Goal: Information Seeking & Learning: Learn about a topic

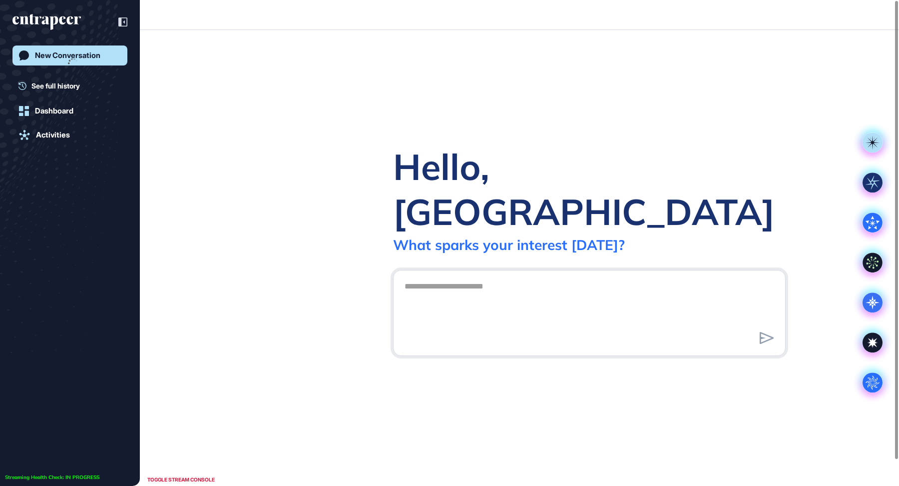
scroll to position [0, 0]
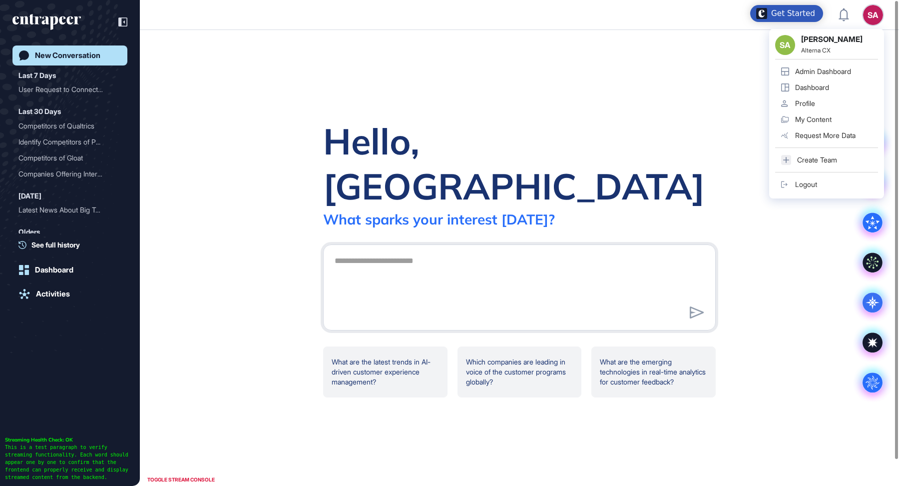
click at [817, 77] on link "Admin Dashboard" at bounding box center [826, 71] width 103 height 16
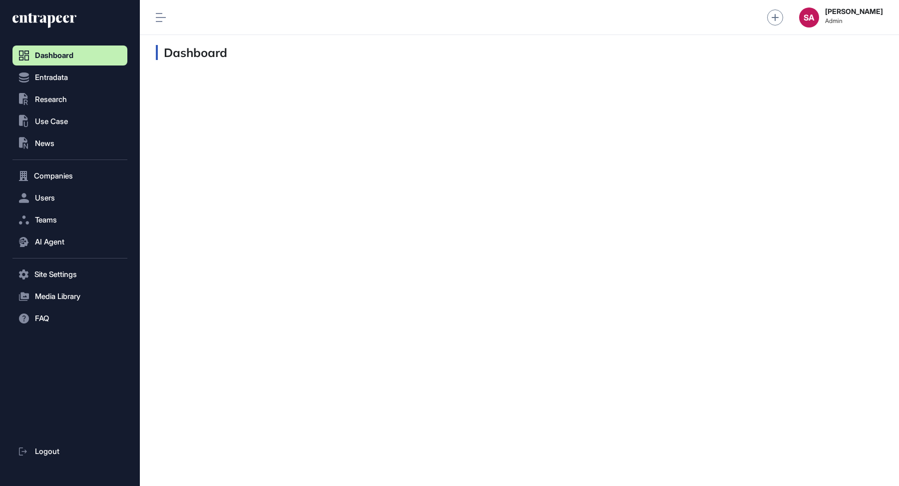
scroll to position [0, 0]
click at [41, 95] on span "Research" at bounding box center [51, 99] width 32 height 8
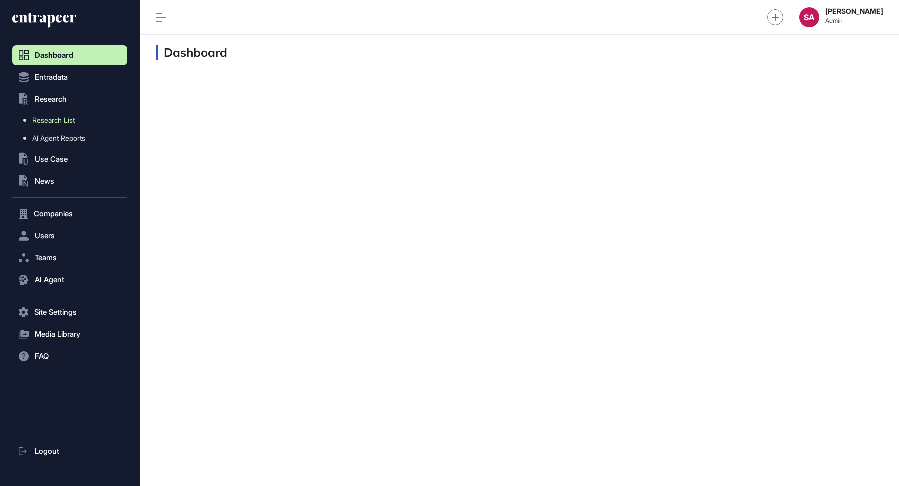
click at [59, 120] on span "Research List" at bounding box center [53, 120] width 42 height 8
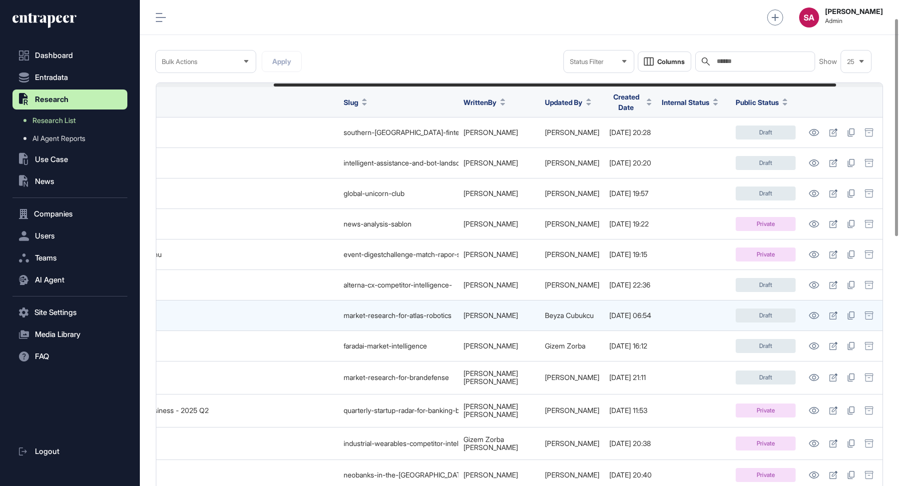
scroll to position [0, 212]
click at [813, 312] on icon at bounding box center [814, 315] width 10 height 7
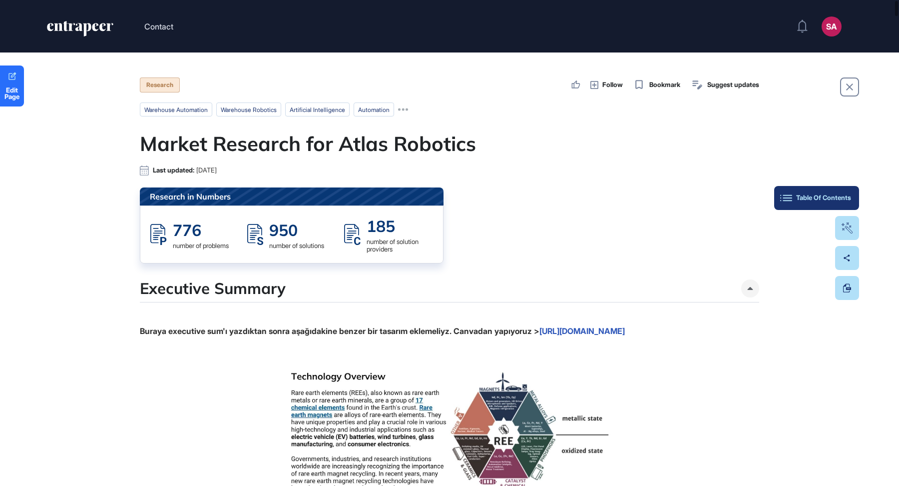
click at [854, 191] on button "Table Of Contents" at bounding box center [816, 198] width 85 height 24
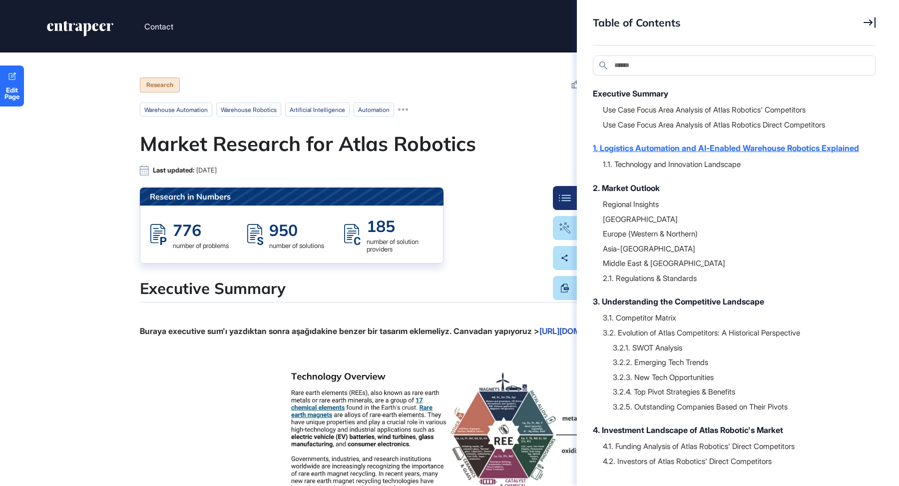
scroll to position [150, 0]
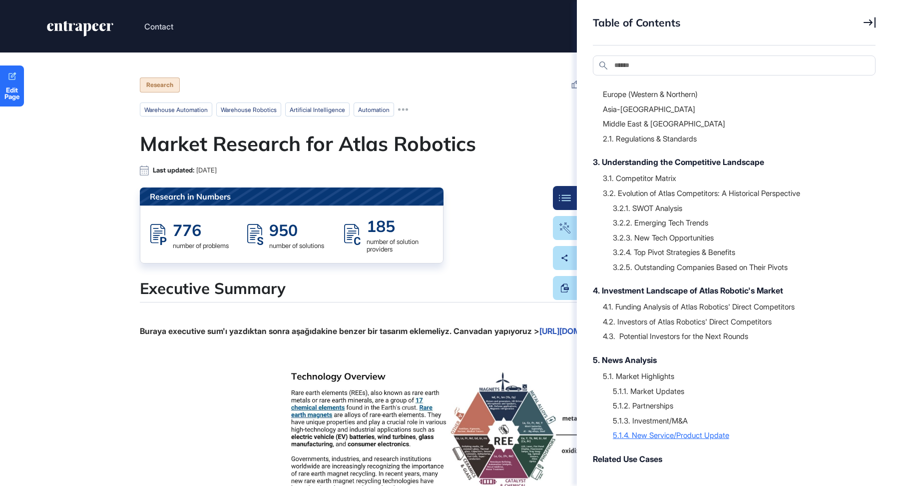
click at [709, 433] on div "5.1.4. New Service/Product Update" at bounding box center [739, 435] width 253 height 10
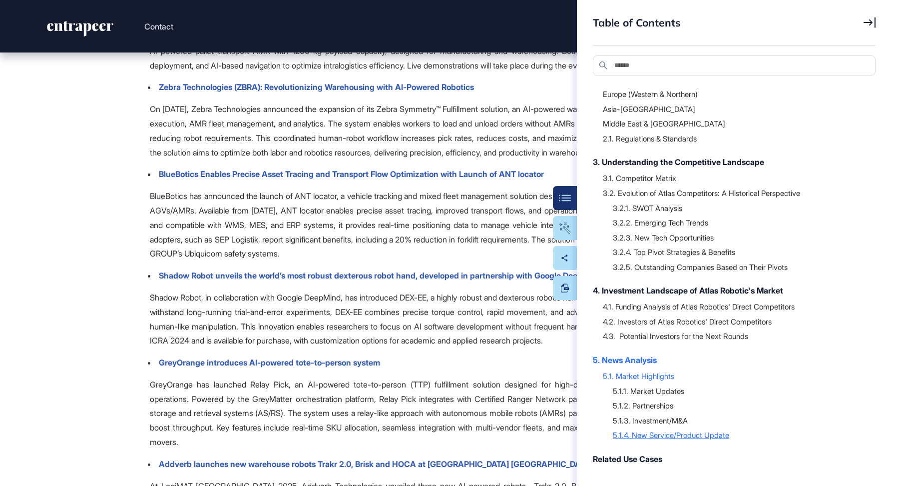
scroll to position [32976, 0]
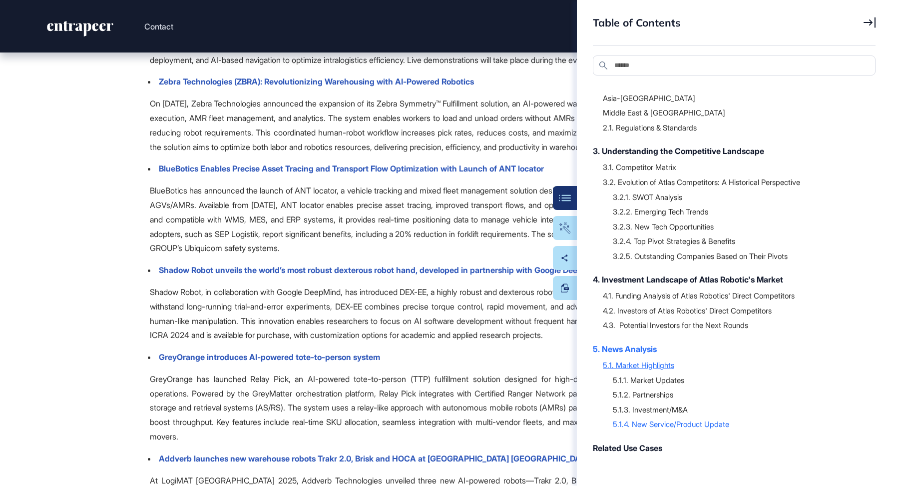
click at [638, 370] on div "5.1. Market Highlights" at bounding box center [734, 365] width 263 height 10
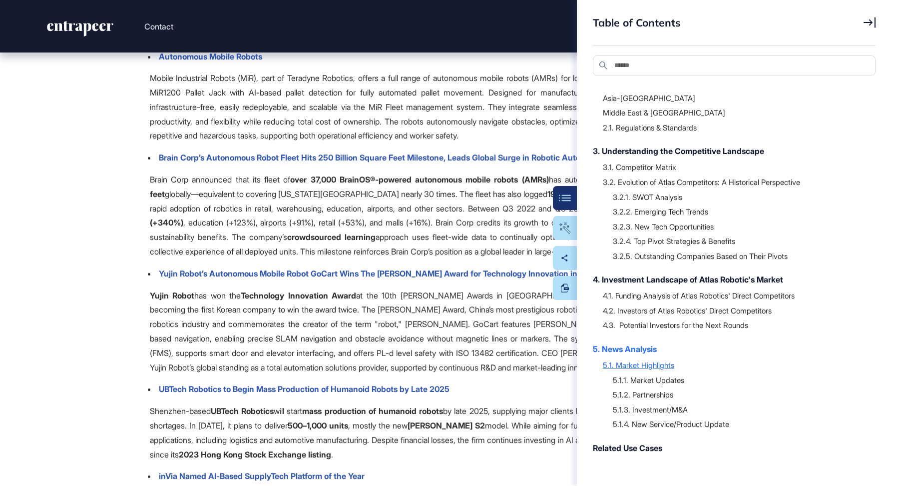
scroll to position [28788, 0]
click at [645, 355] on div "5. News Analysis" at bounding box center [729, 349] width 273 height 12
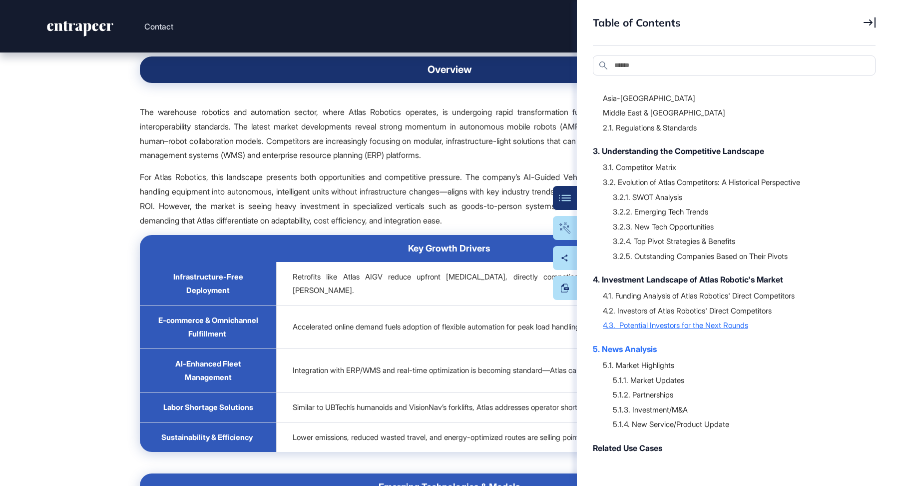
click at [634, 330] on div "4.3. Potential Investors for the Next Rounds" at bounding box center [734, 325] width 263 height 10
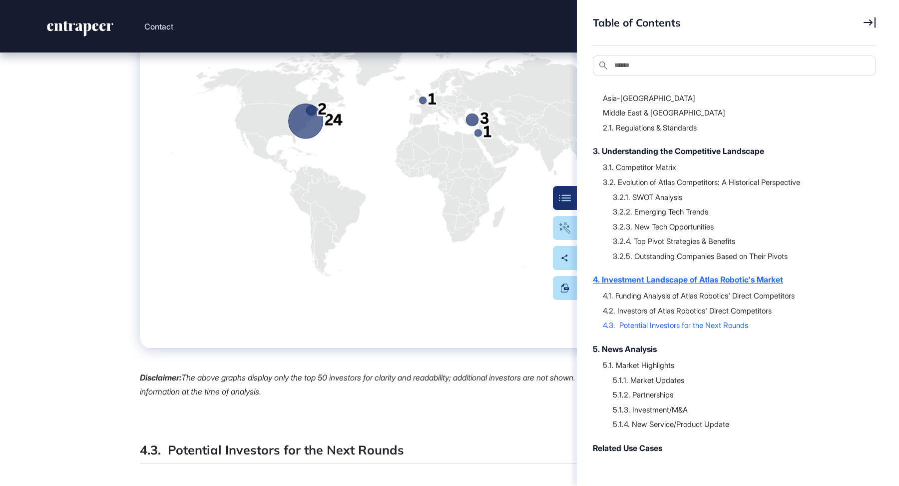
scroll to position [23709, 0]
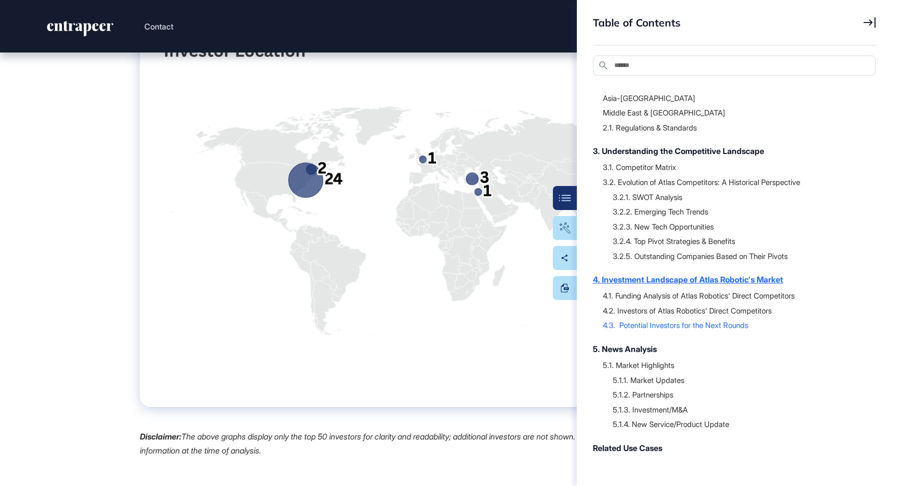
click at [673, 285] on div "4. Investment Landscape of Atlas Robotic's Market" at bounding box center [729, 279] width 273 height 12
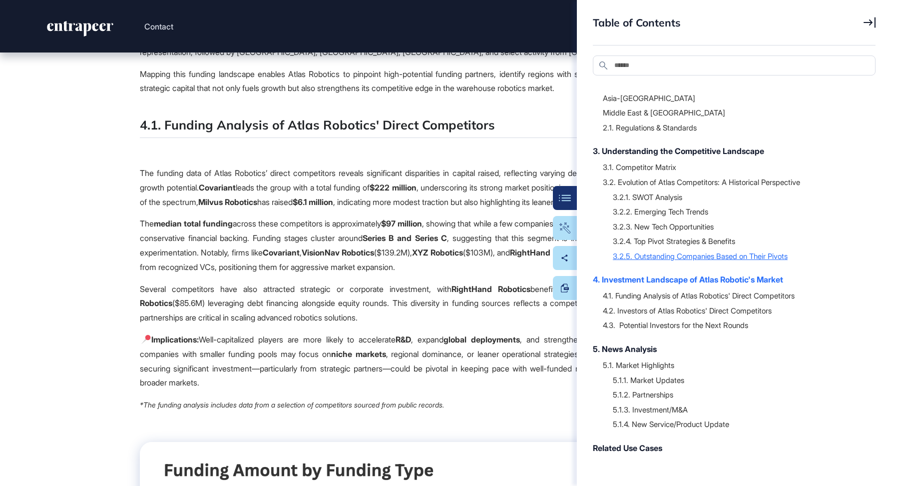
click at [674, 261] on div "3.2.5. Outstanding Companies Based on Their Pivots" at bounding box center [739, 256] width 253 height 10
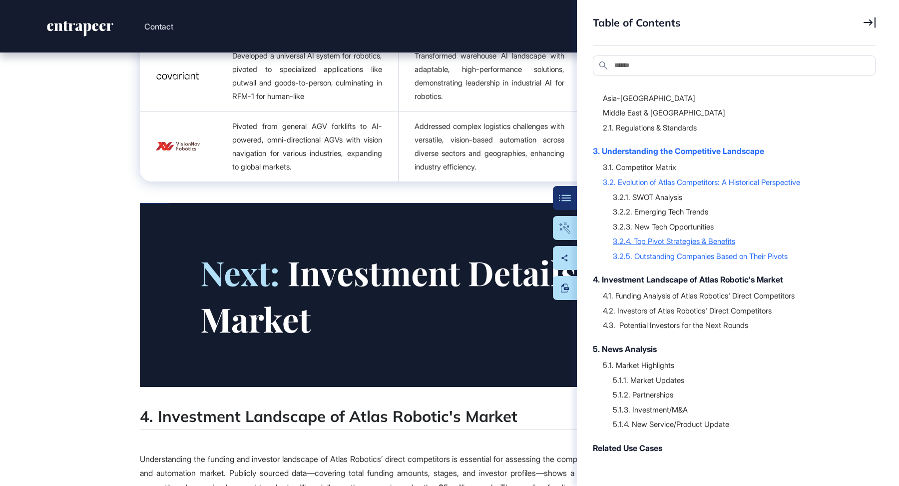
click at [658, 246] on div "3.2.4. Top Pivot Strategies & Benefits" at bounding box center [739, 241] width 253 height 10
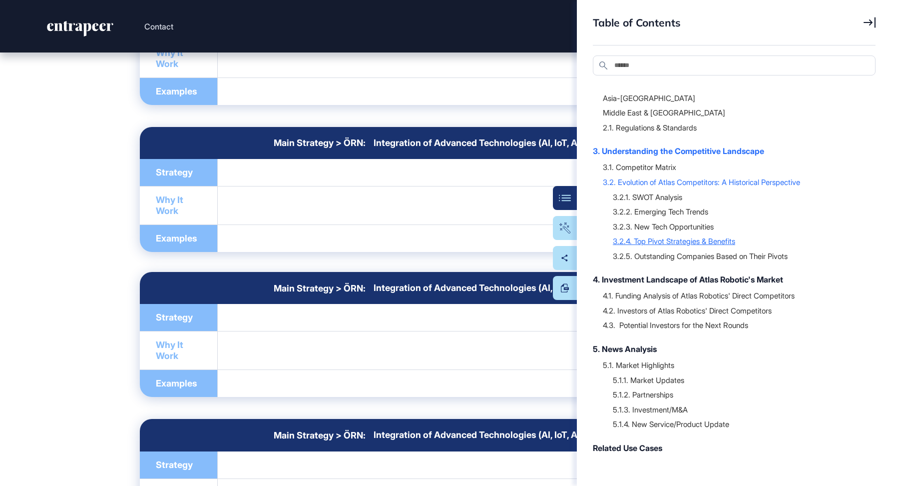
scroll to position [16522, 0]
click at [667, 202] on div "3.2.1. SWOT Analysis" at bounding box center [739, 197] width 253 height 10
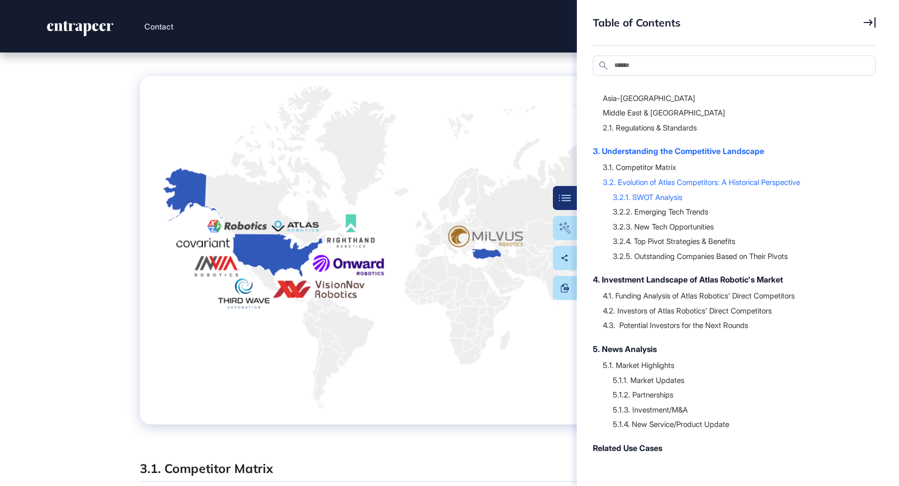
scroll to position [8554, 0]
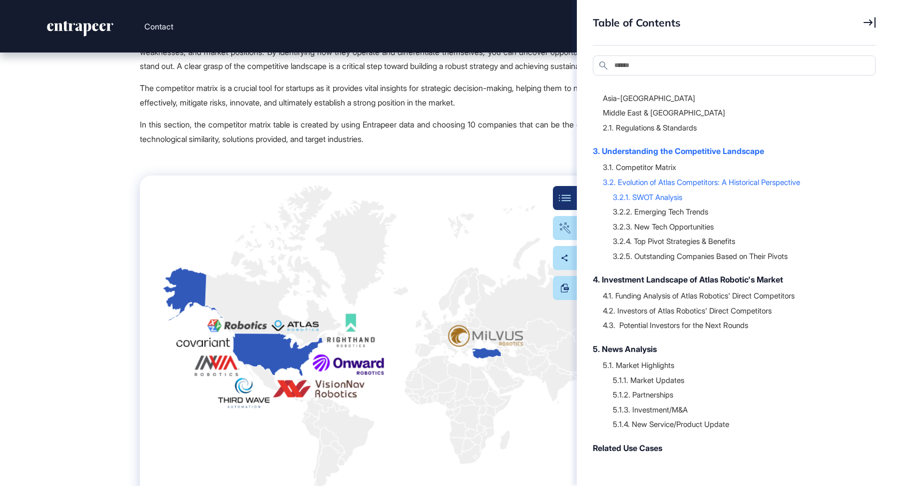
click at [870, 21] on icon at bounding box center [870, 22] width 12 height 11
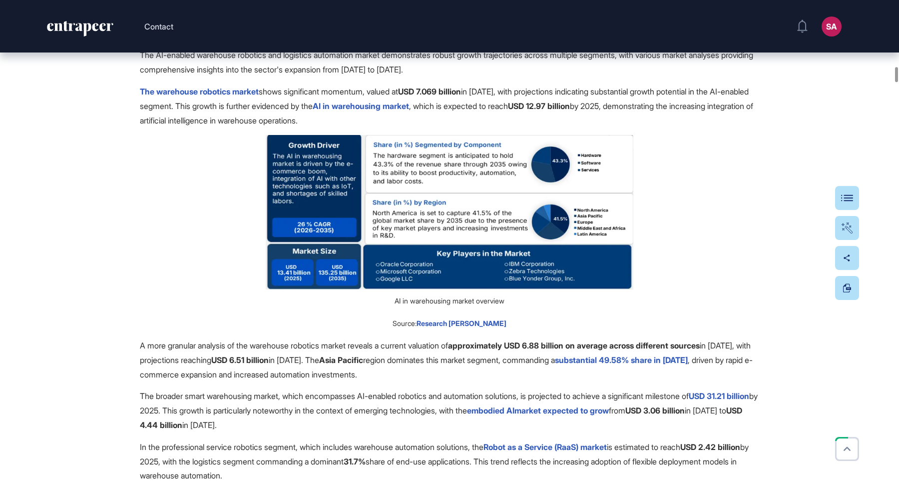
scroll to position [5031, 0]
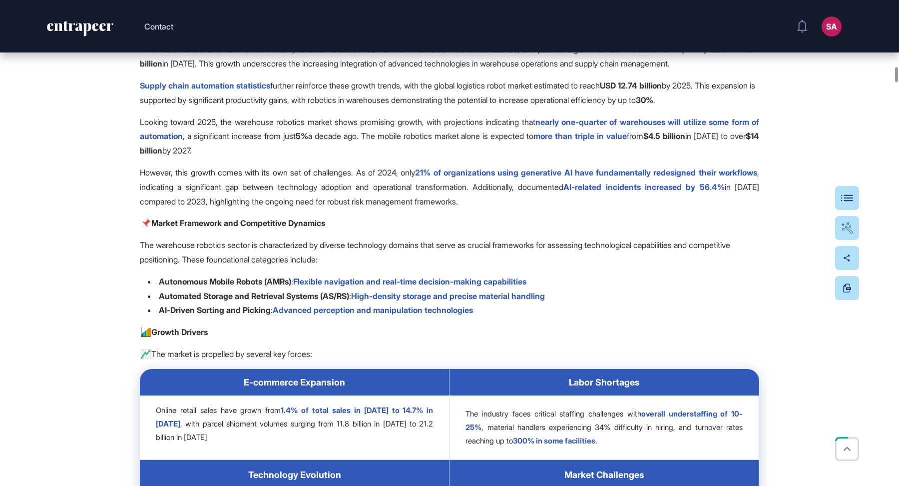
click at [851, 207] on button at bounding box center [847, 198] width 24 height 24
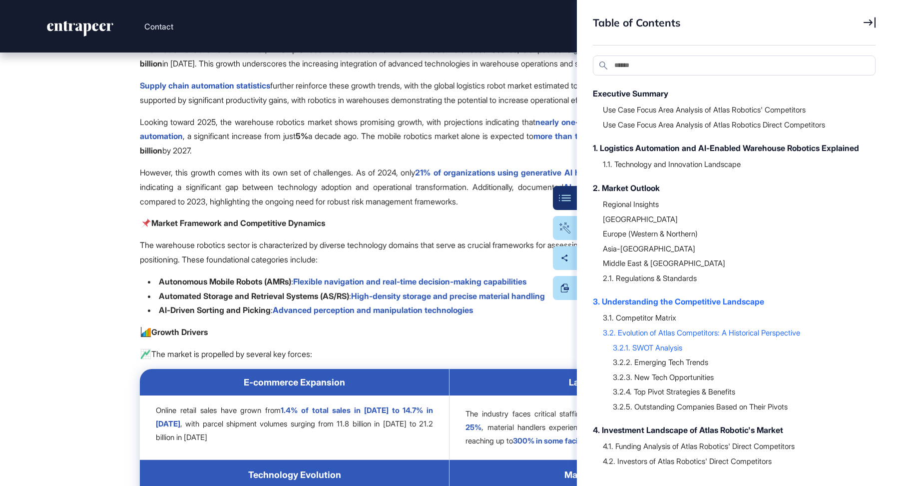
scroll to position [175, 0]
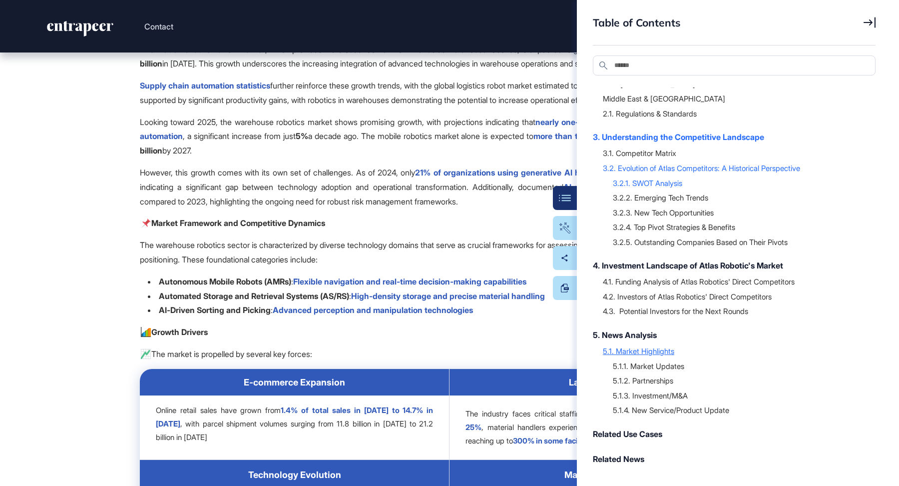
click at [643, 350] on div "5.1. Market Highlights" at bounding box center [734, 351] width 263 height 10
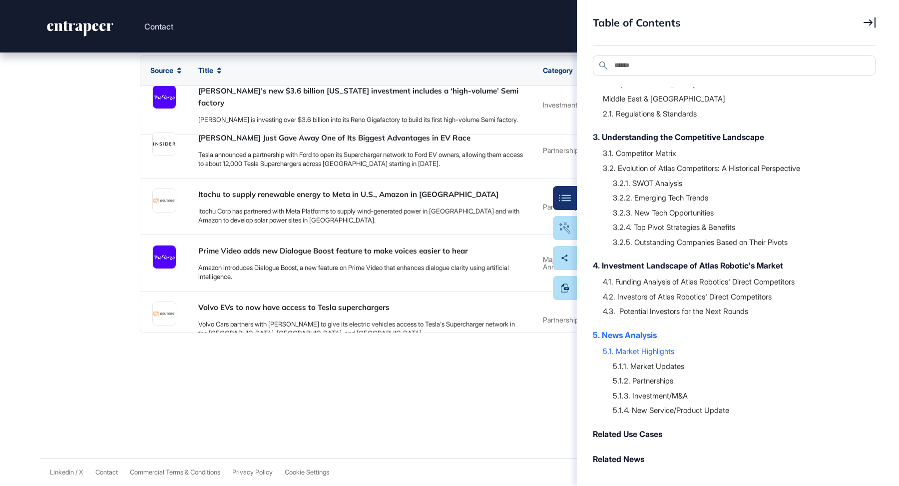
scroll to position [530, 0]
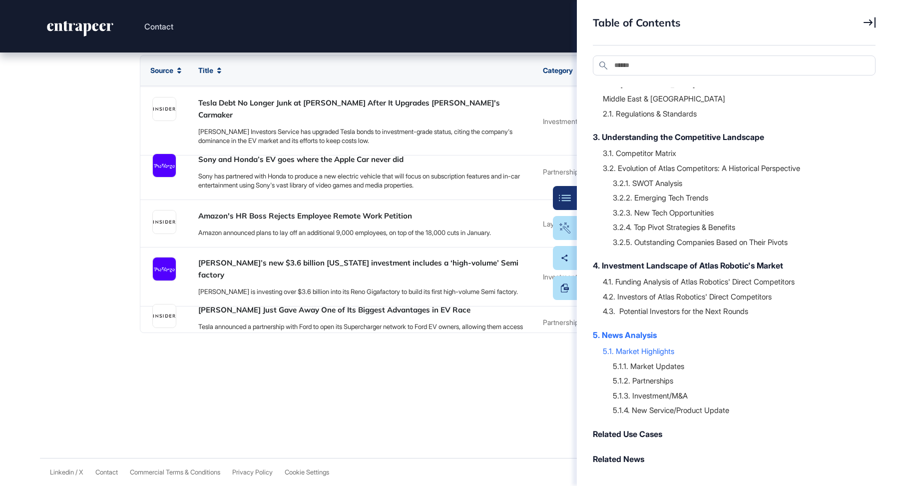
click at [649, 416] on div at bounding box center [739, 417] width 253 height 5
click at [649, 414] on div "5.1.4. New Service/Product Update" at bounding box center [739, 410] width 253 height 10
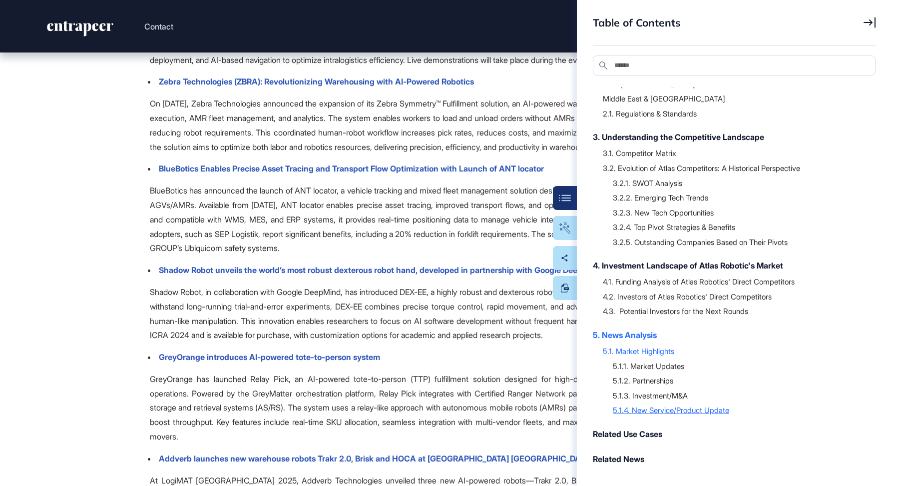
scroll to position [32976, 0]
click at [639, 398] on div "5.1.3. Investment/M&A" at bounding box center [739, 395] width 253 height 10
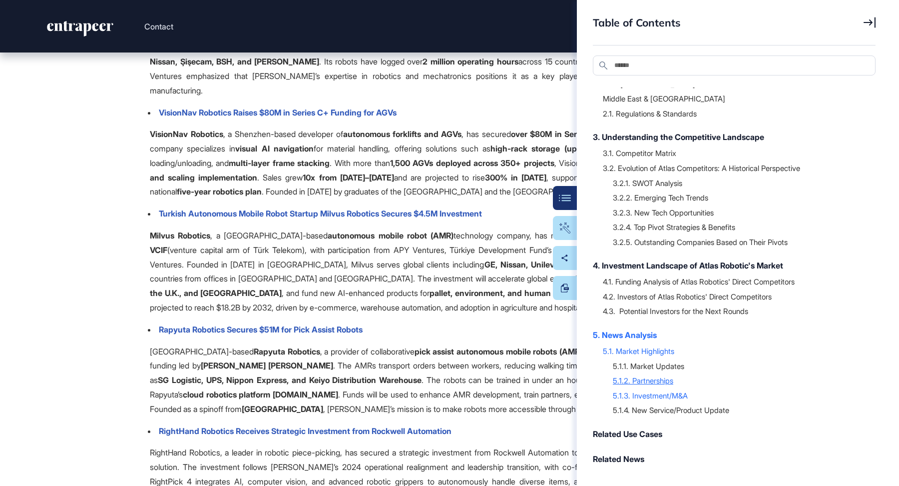
click at [642, 378] on div "5.1.2. Partnerships" at bounding box center [739, 380] width 253 height 10
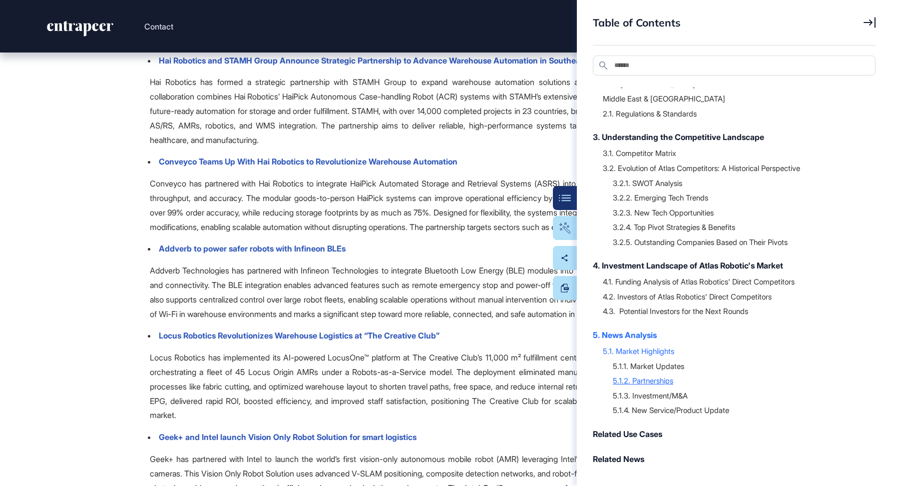
scroll to position [29977, 0]
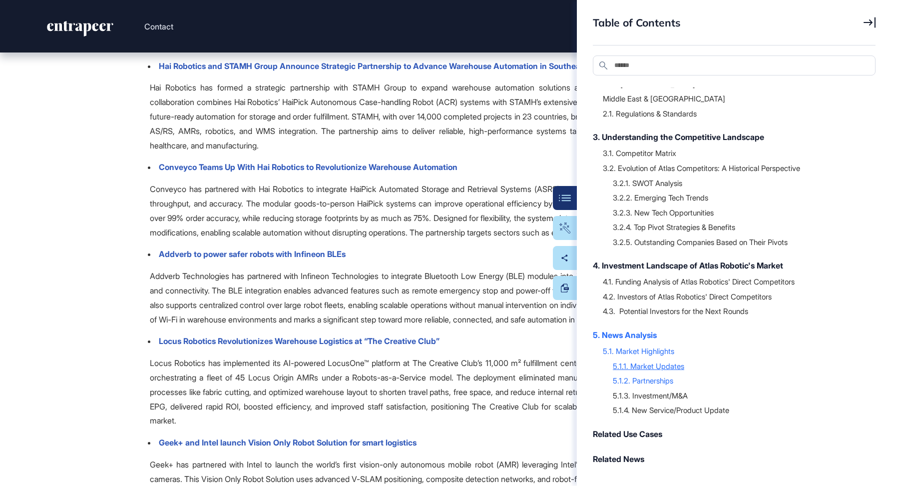
click at [636, 366] on div "5.1.1. Market Updates" at bounding box center [739, 366] width 253 height 10
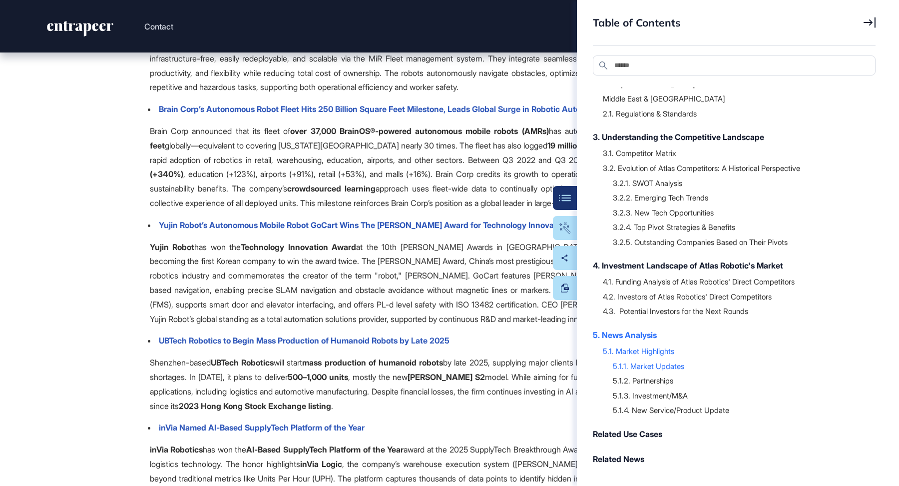
scroll to position [28836, 0]
click at [871, 26] on icon at bounding box center [870, 22] width 12 height 11
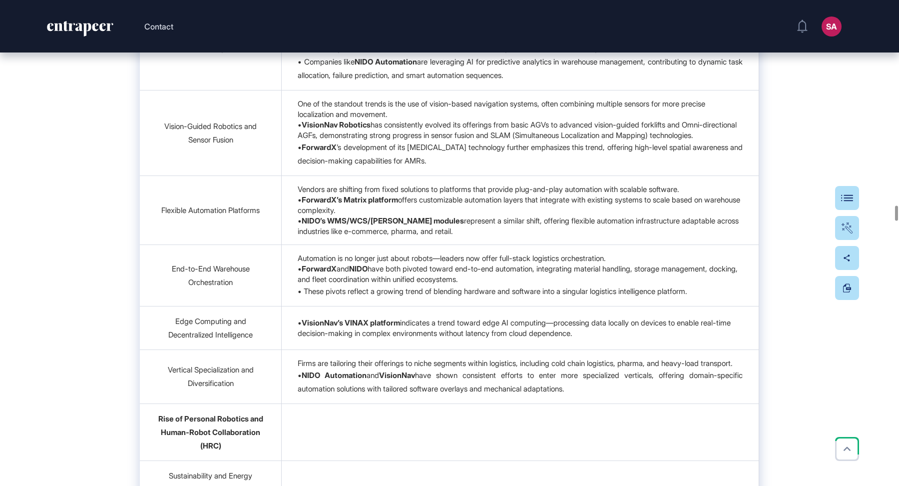
scroll to position [15567, 0]
